Goal: Find specific page/section: Find specific page/section

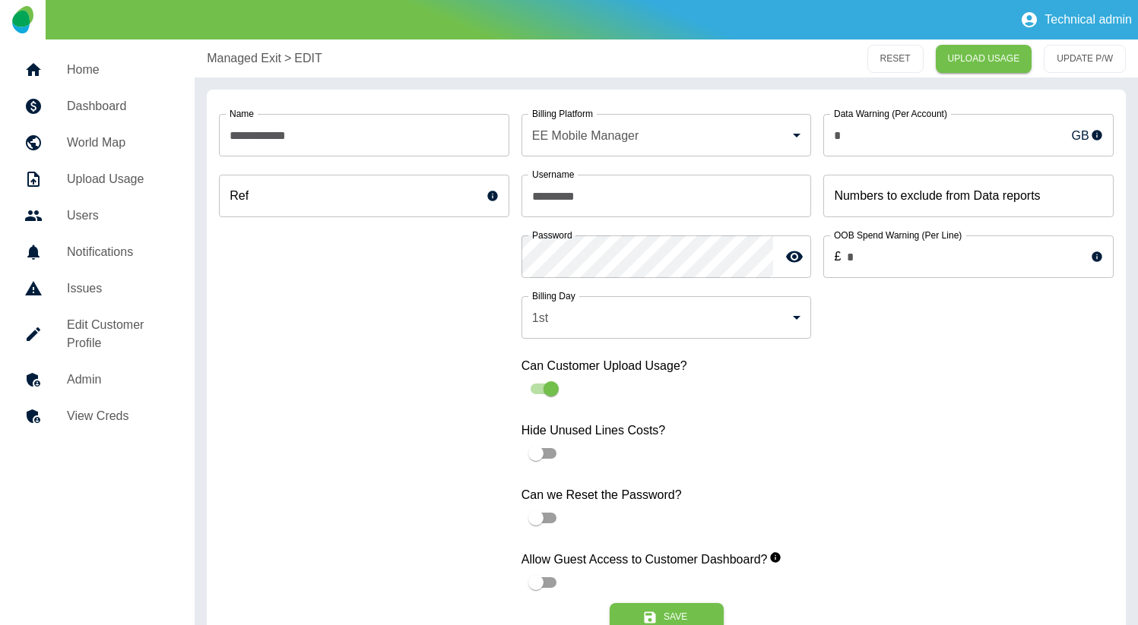
click at [88, 116] on link "Dashboard" at bounding box center [97, 106] width 170 height 36
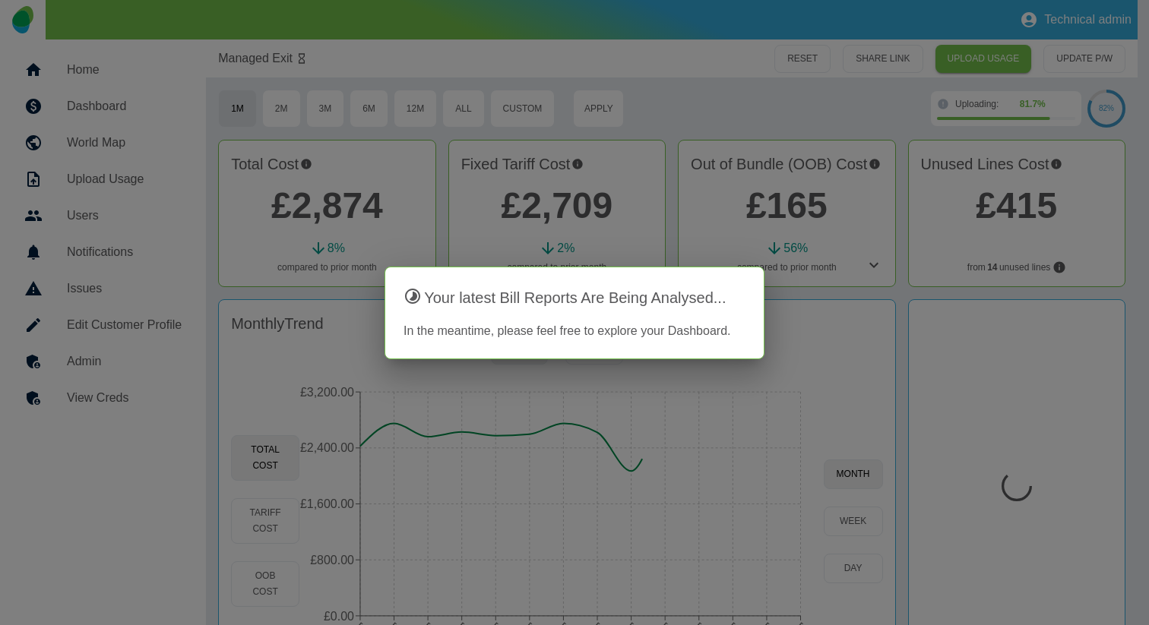
click at [789, 117] on div at bounding box center [574, 312] width 1149 height 625
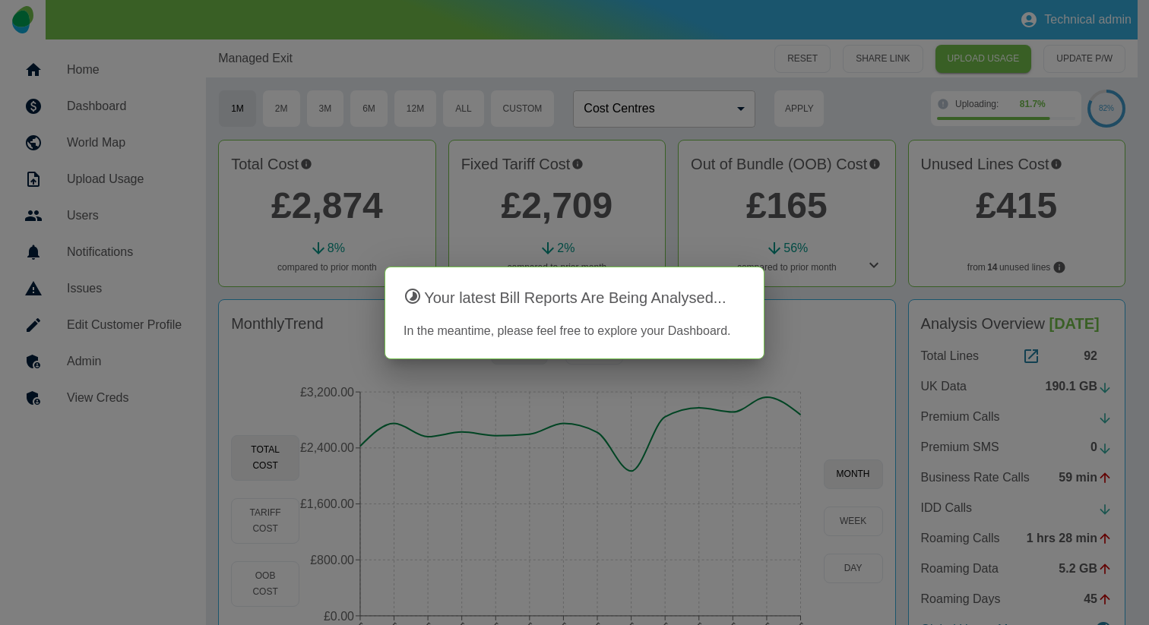
click at [531, 62] on div at bounding box center [574, 312] width 1149 height 625
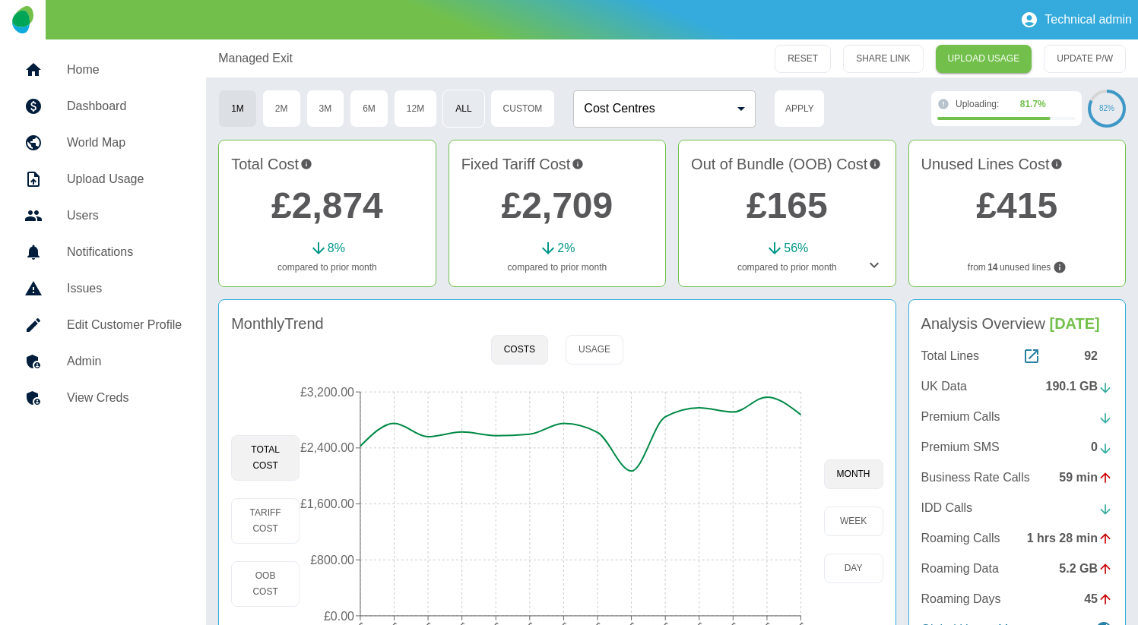
click at [463, 108] on button "All" at bounding box center [463, 109] width 42 height 38
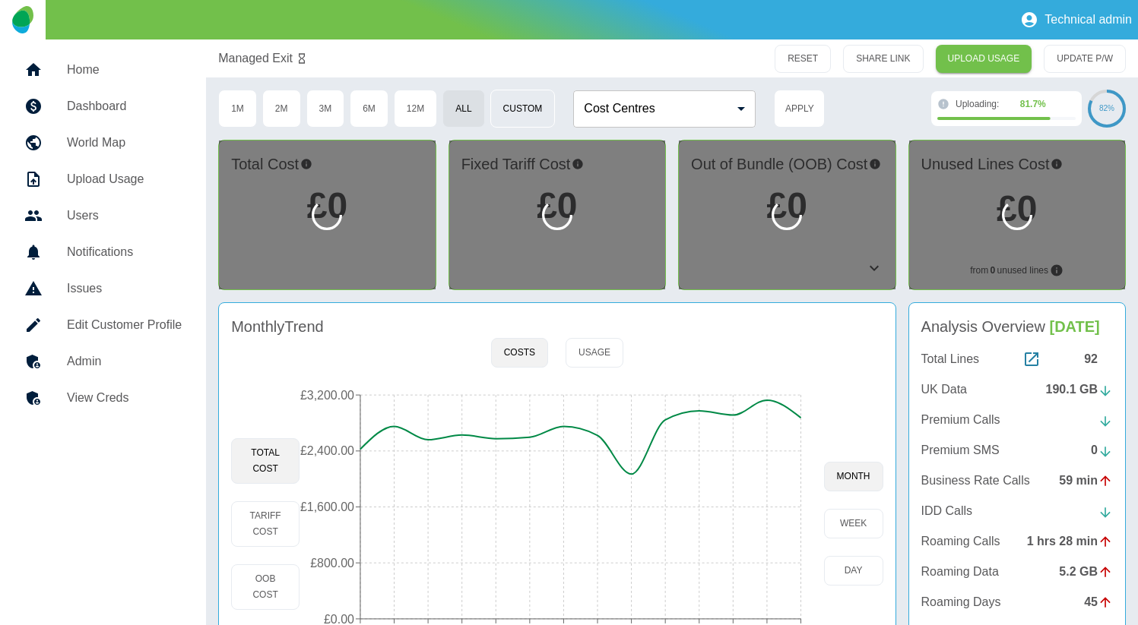
click at [505, 112] on button "Custom" at bounding box center [522, 109] width 65 height 38
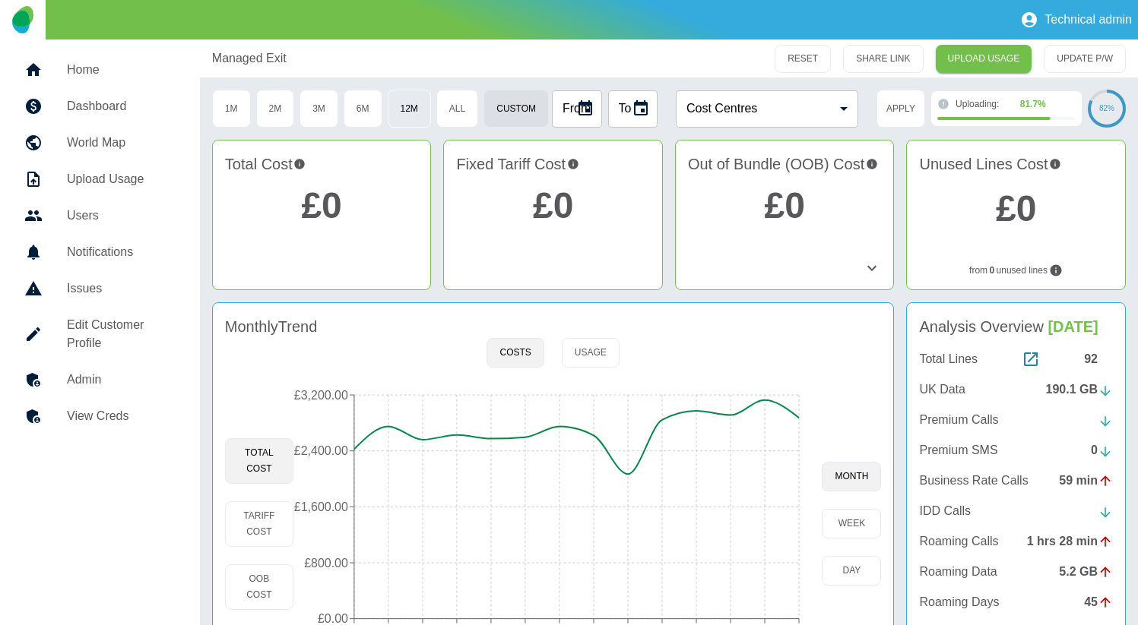
click at [414, 111] on button "12M" at bounding box center [409, 109] width 43 height 38
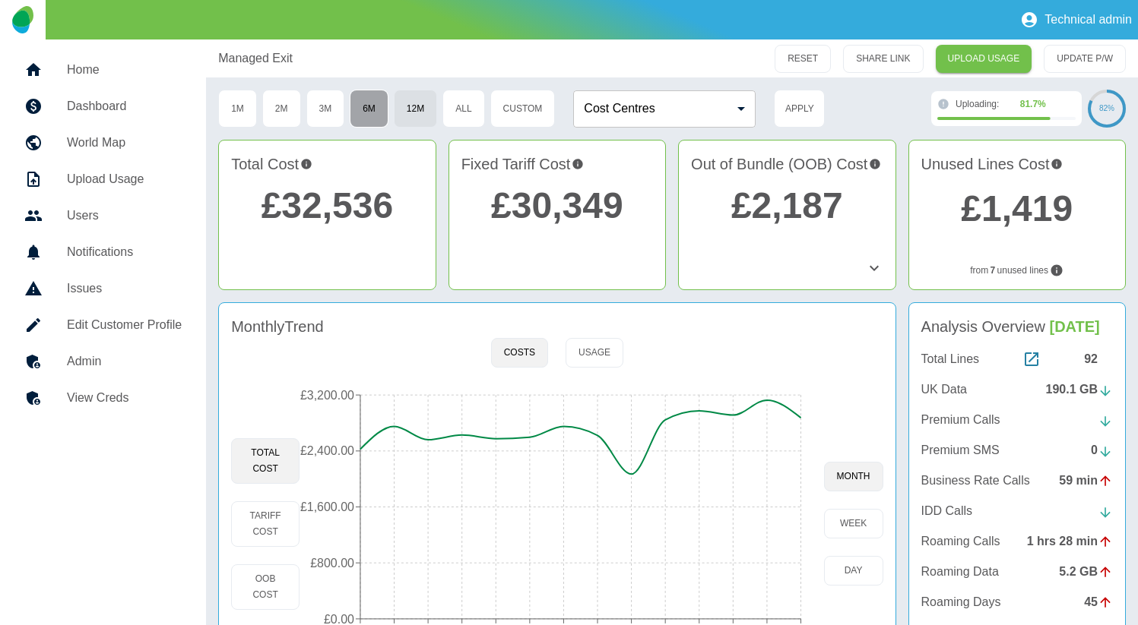
click at [370, 104] on button "6M" at bounding box center [369, 109] width 39 height 38
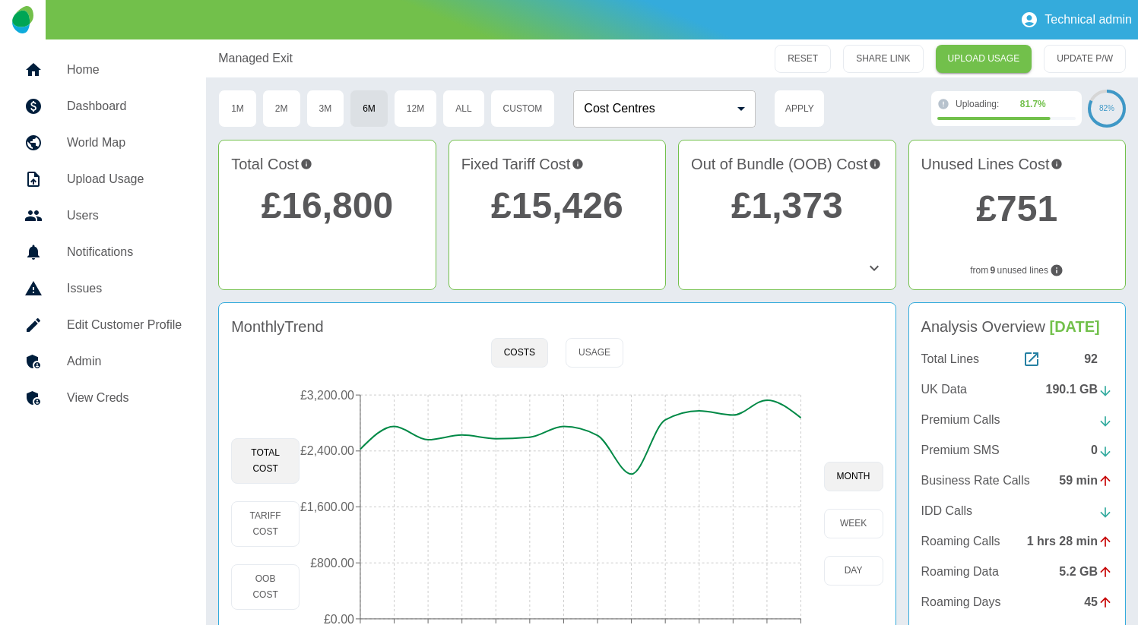
click at [872, 267] on icon at bounding box center [874, 268] width 18 height 18
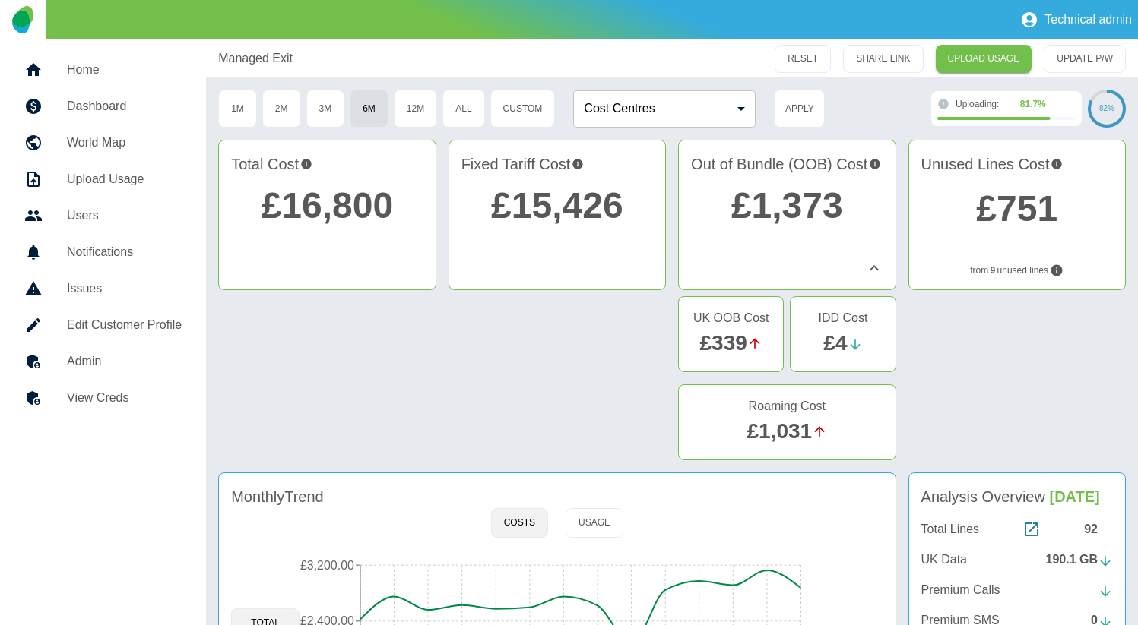
click at [874, 264] on icon at bounding box center [874, 268] width 18 height 18
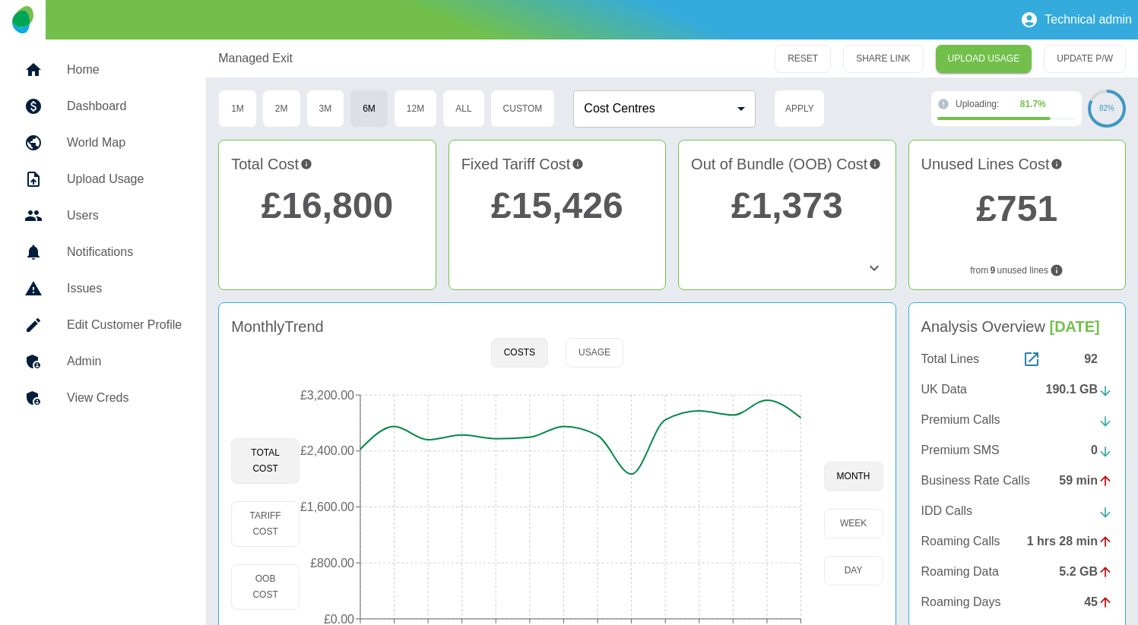
click at [874, 264] on icon at bounding box center [874, 268] width 18 height 18
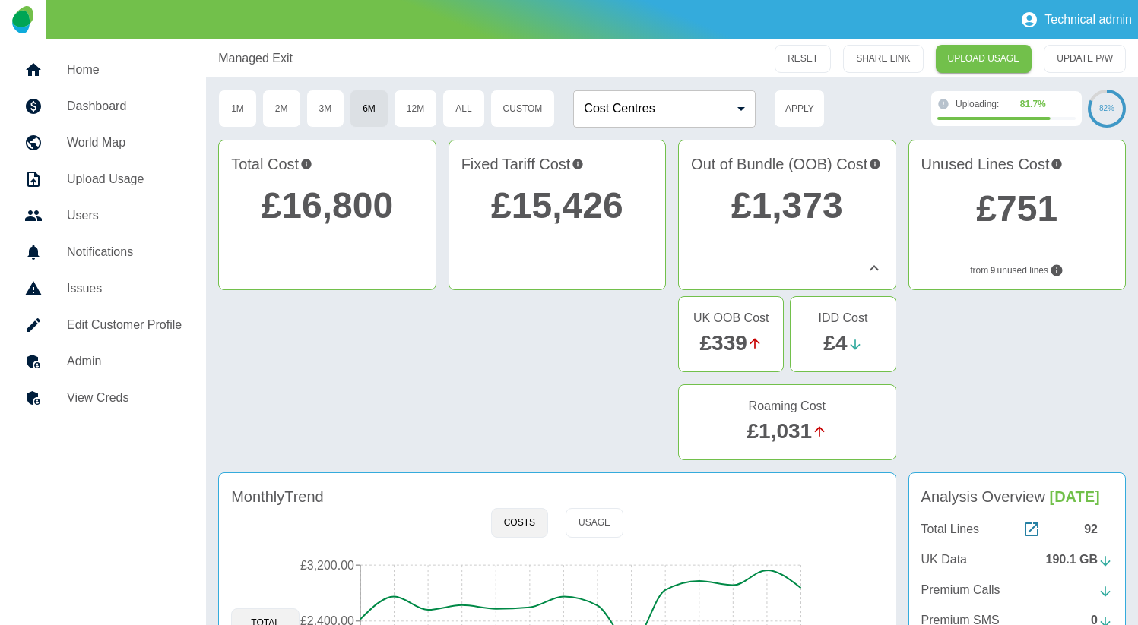
click at [873, 267] on icon at bounding box center [873, 267] width 9 height 5
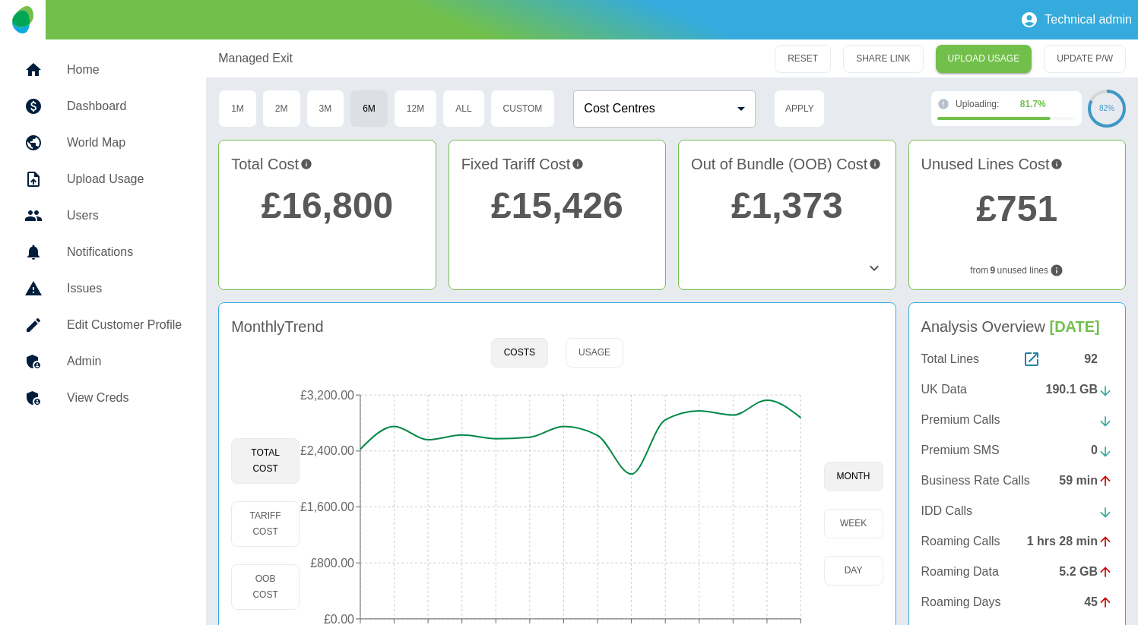
click at [869, 267] on icon at bounding box center [874, 268] width 18 height 18
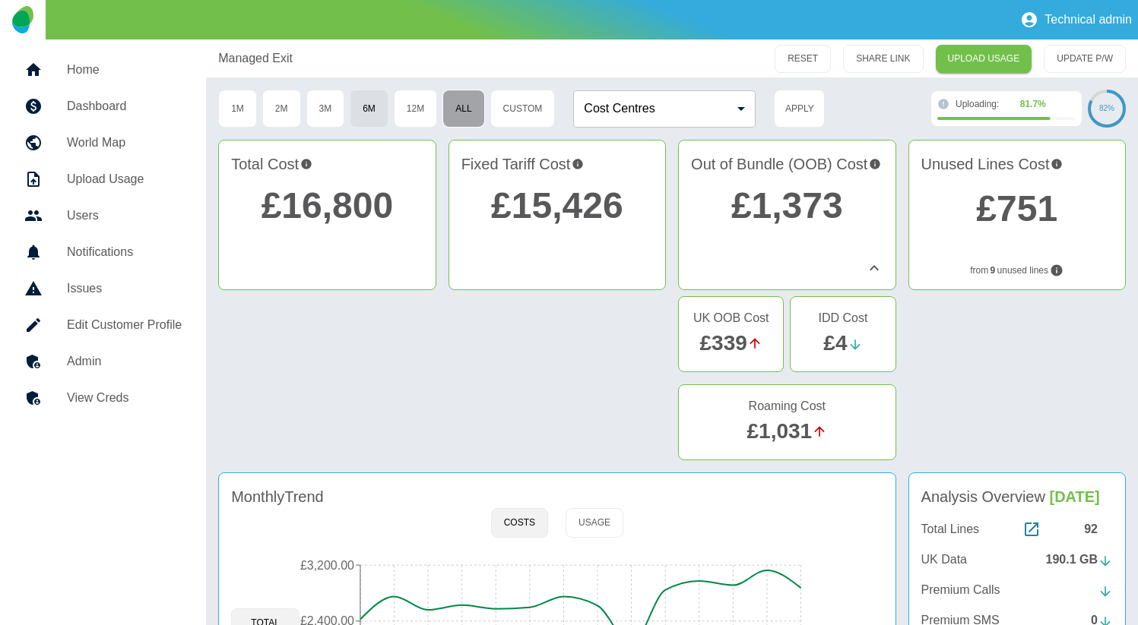
click at [471, 106] on button "All" at bounding box center [463, 109] width 42 height 38
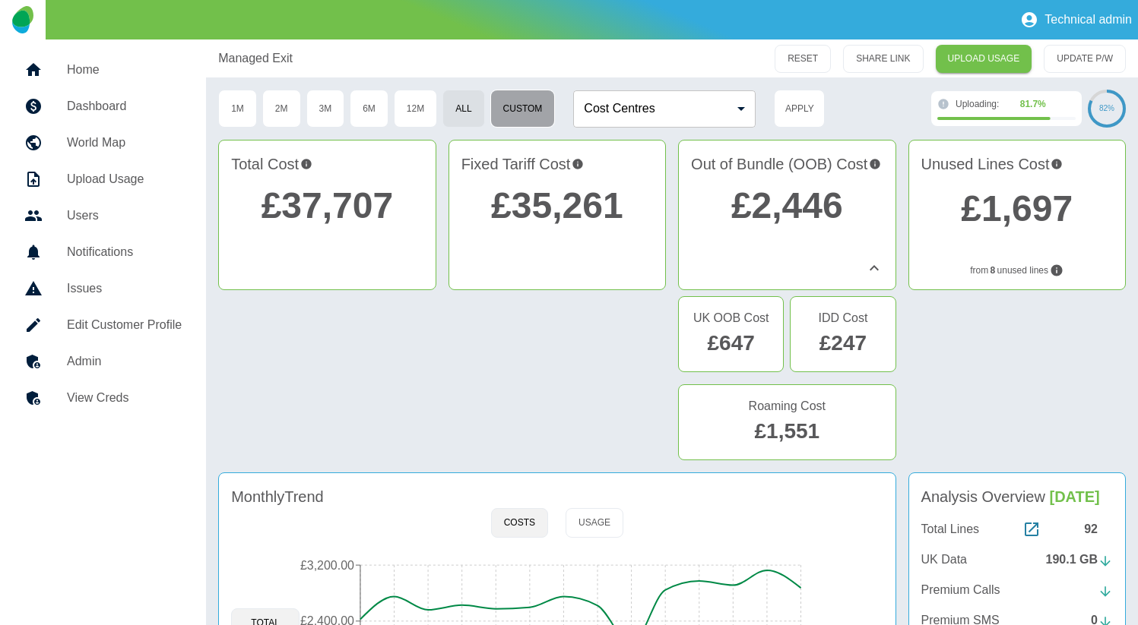
click at [514, 115] on button "Custom" at bounding box center [522, 109] width 65 height 38
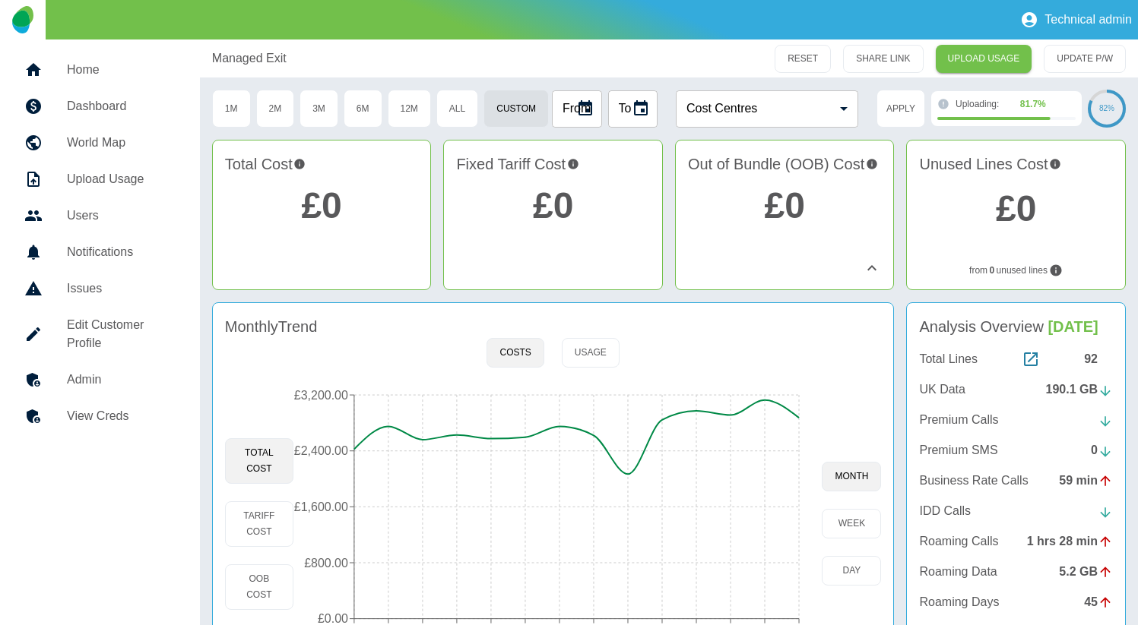
click at [602, 129] on div "Managed Exit RESET SHARE LINK UPLOAD USAGE UPDATE P/W 1M 2M 3M 6M 12M All Custo…" at bounding box center [669, 374] width 938 height 668
click at [868, 265] on icon at bounding box center [871, 268] width 18 height 18
click at [868, 265] on icon at bounding box center [871, 267] width 9 height 5
click at [466, 108] on button "All" at bounding box center [457, 109] width 42 height 38
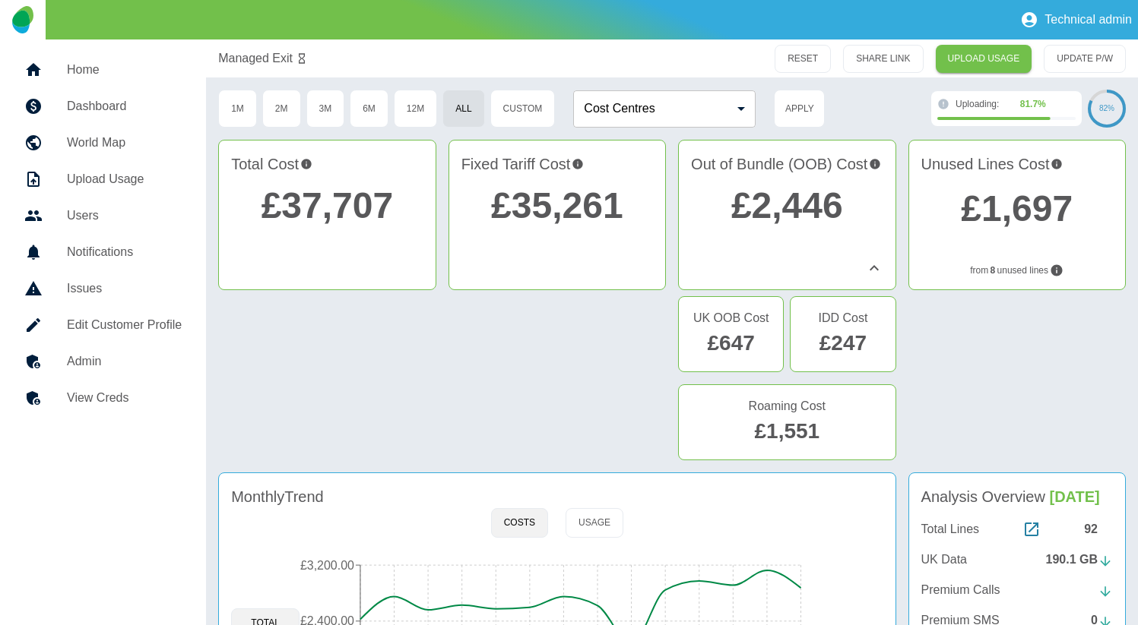
click at [559, 358] on div at bounding box center [556, 381] width 217 height 170
click at [878, 271] on icon at bounding box center [874, 268] width 18 height 18
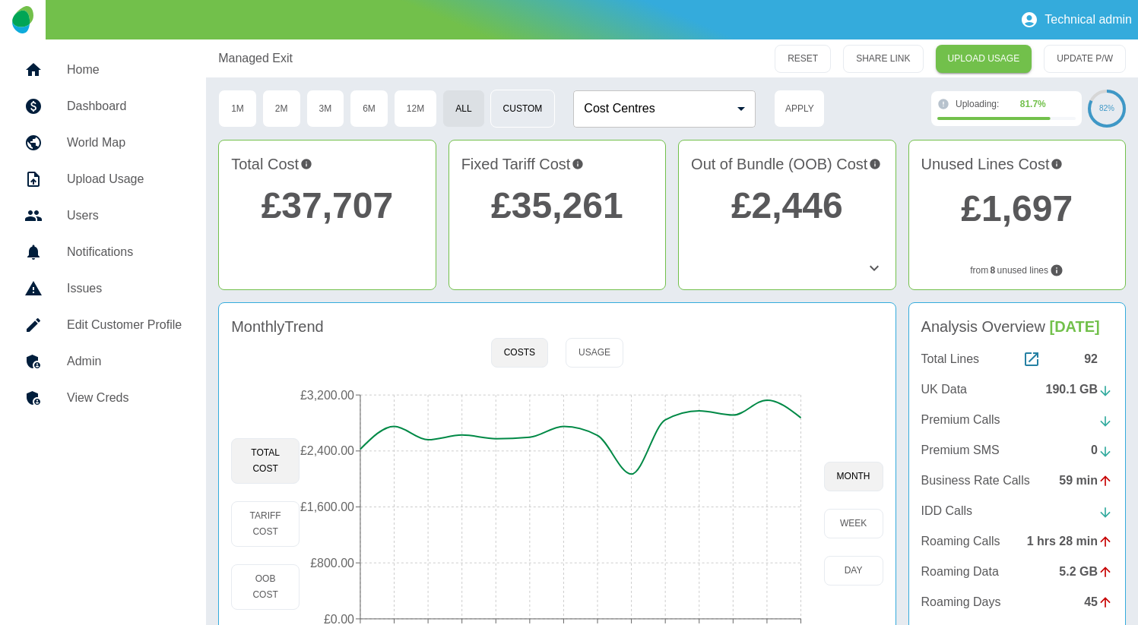
click at [516, 106] on button "Custom" at bounding box center [522, 109] width 65 height 38
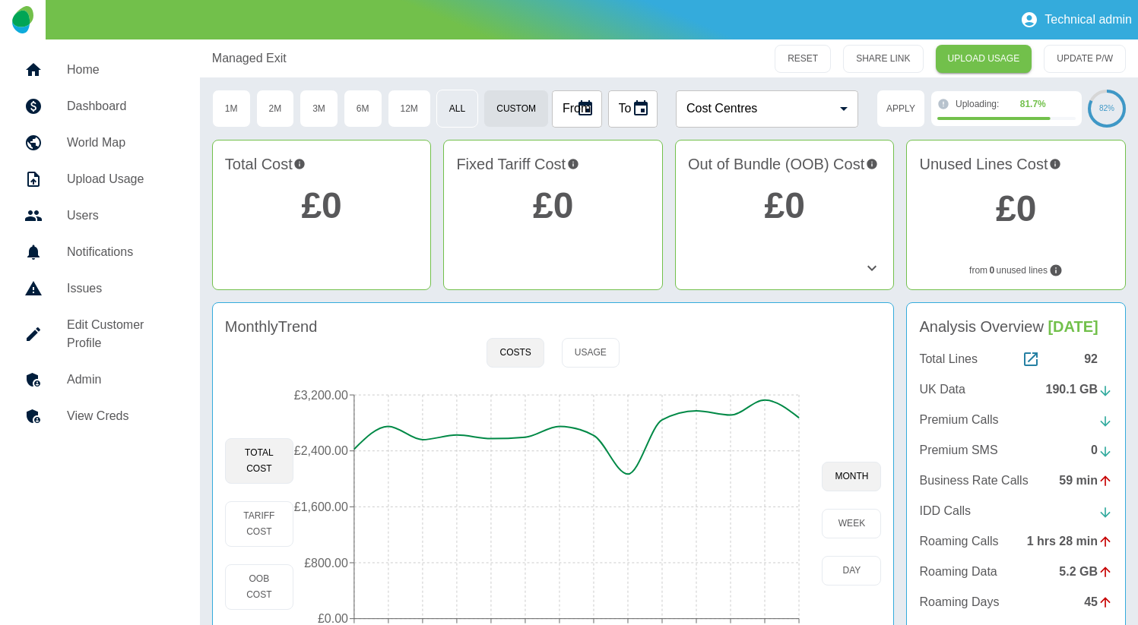
click at [468, 107] on button "All" at bounding box center [457, 109] width 42 height 38
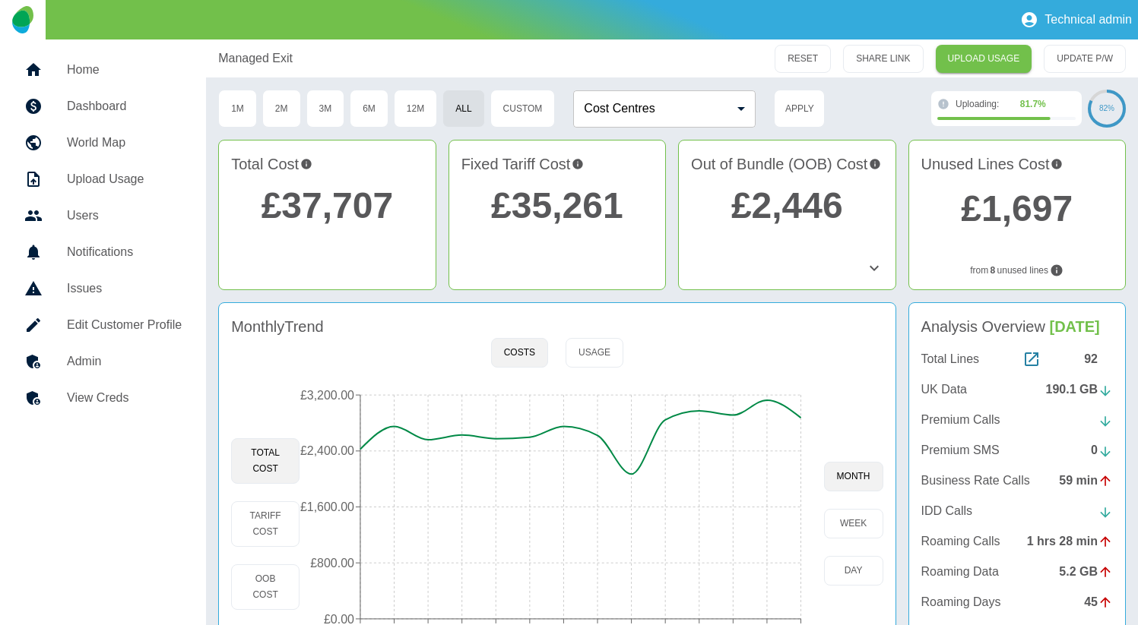
click at [868, 264] on icon at bounding box center [874, 268] width 18 height 18
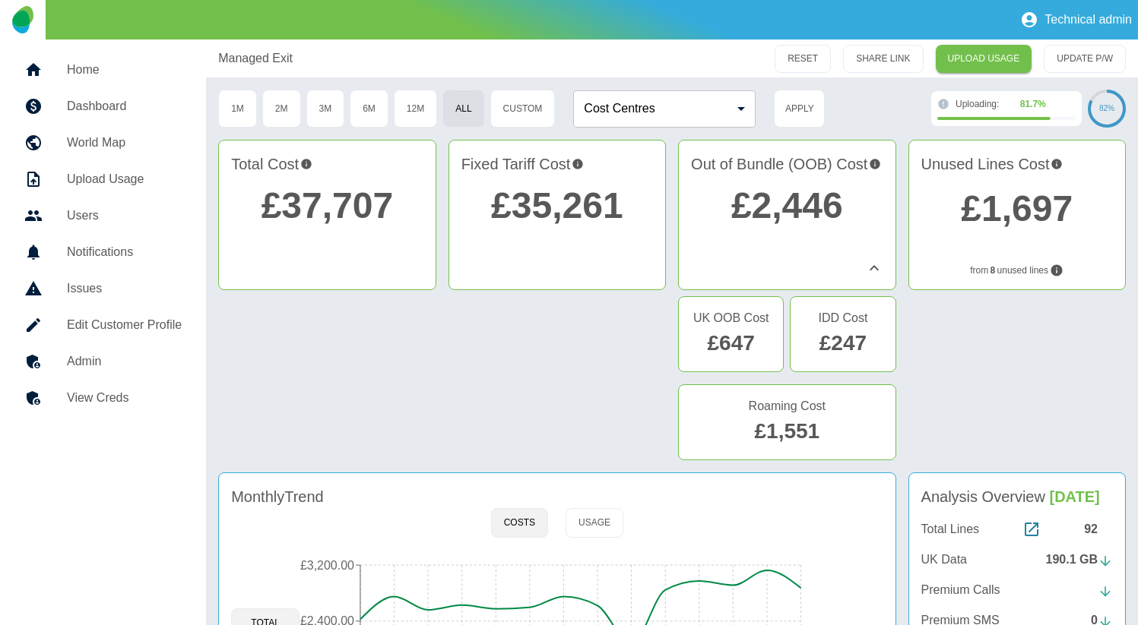
click at [868, 264] on icon at bounding box center [874, 268] width 18 height 18
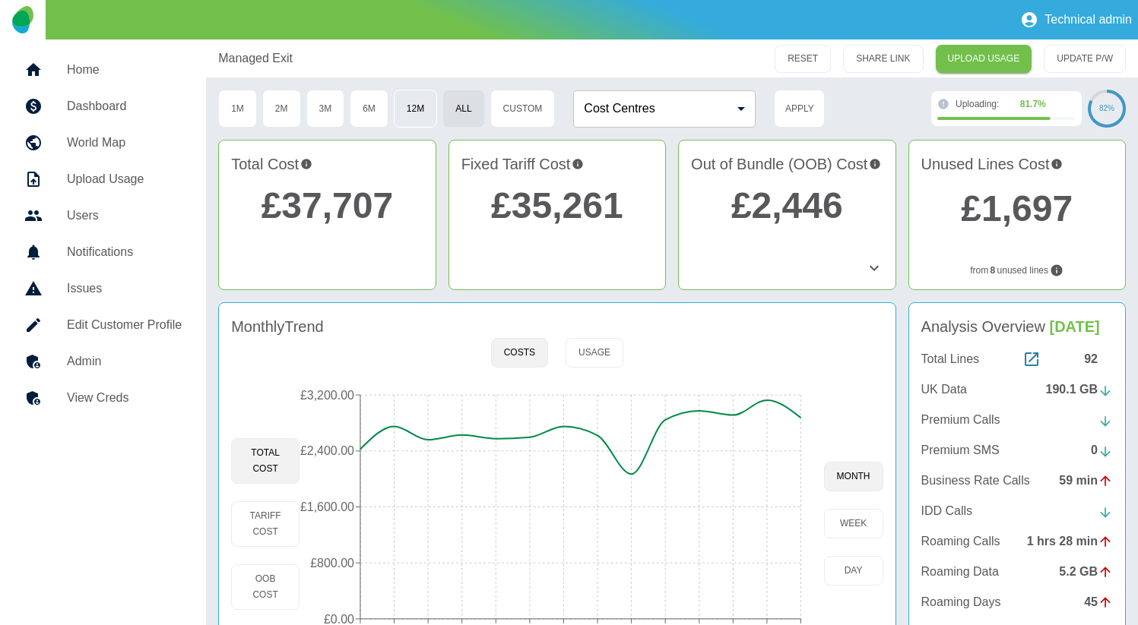
click at [414, 103] on button "12M" at bounding box center [415, 109] width 43 height 38
click at [872, 272] on icon at bounding box center [874, 268] width 18 height 18
